Goal: Task Accomplishment & Management: Manage account settings

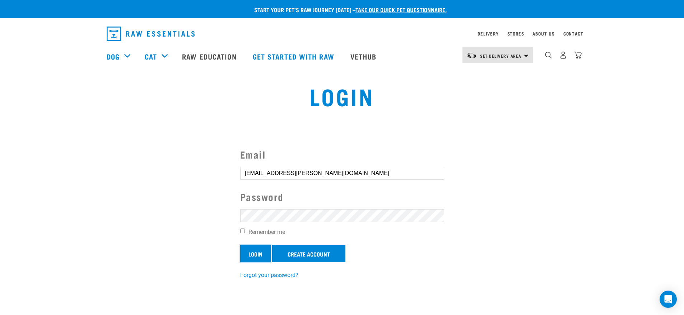
click at [257, 251] on input "Login" at bounding box center [255, 253] width 31 height 17
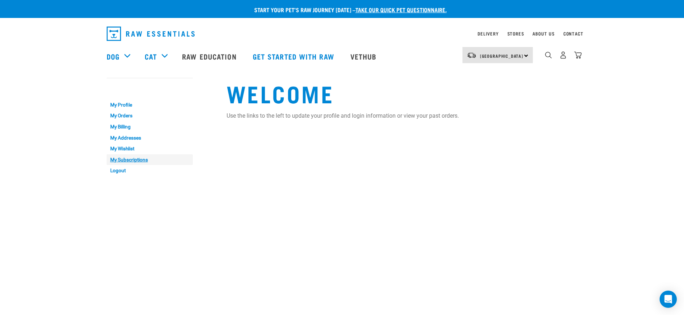
click at [145, 161] on link "My Subscriptions" at bounding box center [150, 159] width 86 height 11
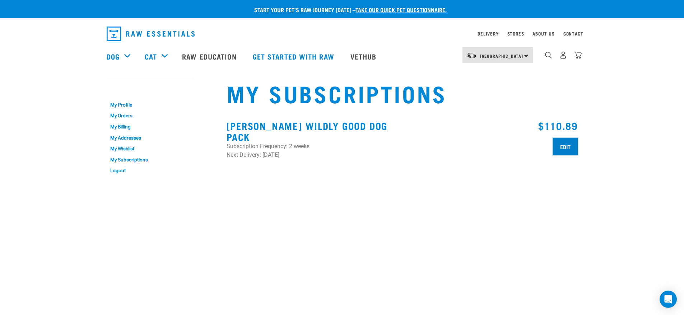
click at [567, 149] on input "Edit" at bounding box center [565, 146] width 25 height 17
